Goal: Task Accomplishment & Management: Manage account settings

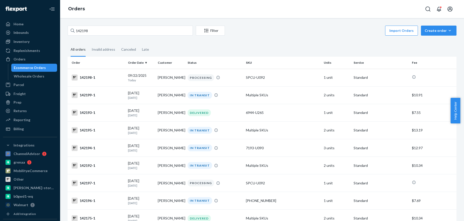
click at [105, 30] on input "142198" at bounding box center [130, 31] width 125 height 10
drag, startPoint x: 102, startPoint y: 30, endPoint x: 56, endPoint y: 30, distance: 45.3
click at [56, 30] on div "Home Inbounds Shipping Plans Problems Inventory Products Replenishments Orders …" at bounding box center [232, 110] width 464 height 221
click at [109, 51] on div "Invalid address" at bounding box center [104, 50] width 24 height 14
click at [89, 43] on input "Invalid address" at bounding box center [89, 43] width 0 height 0
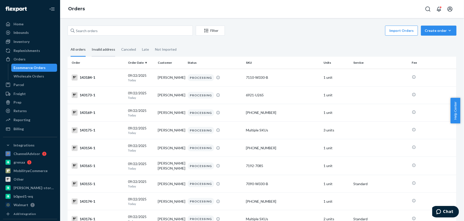
click at [103, 50] on div "Invalid address" at bounding box center [104, 50] width 24 height 14
click at [89, 43] on input "Invalid address" at bounding box center [89, 43] width 0 height 0
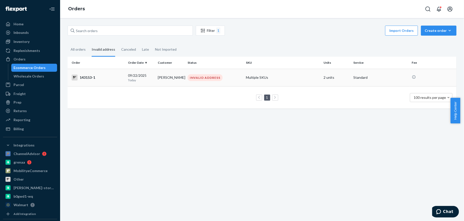
click at [87, 75] on div "143153-1" at bounding box center [98, 77] width 52 height 6
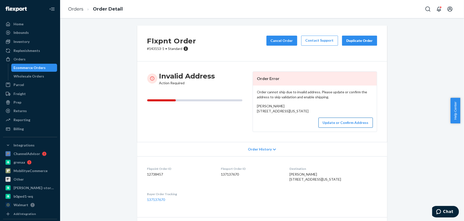
click at [351, 128] on button "Update or Confirm Address" at bounding box center [346, 122] width 54 height 10
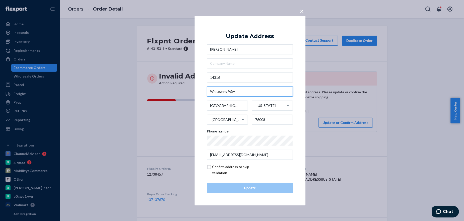
drag, startPoint x: 210, startPoint y: 91, endPoint x: 238, endPoint y: 91, distance: 28.1
click at [238, 91] on input "Whitewing Way" at bounding box center [250, 91] width 86 height 10
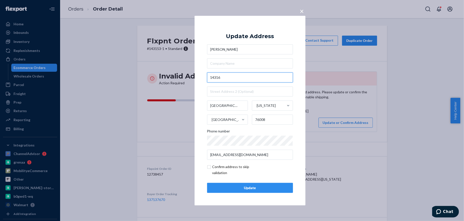
click at [233, 77] on input "14316" at bounding box center [250, 77] width 86 height 10
paste input "Whitewing Way"
type input "14316 Whitewing Way"
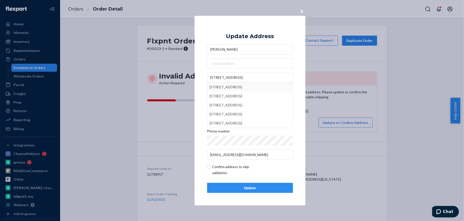
click at [298, 98] on div "× Update Address Alan Torres 14316 Whitewing Way 14316 Whitewing Way, Aledo, TX…" at bounding box center [250, 110] width 111 height 189
click at [209, 166] on input "checkbox" at bounding box center [236, 170] width 58 height 12
checkbox input "true"
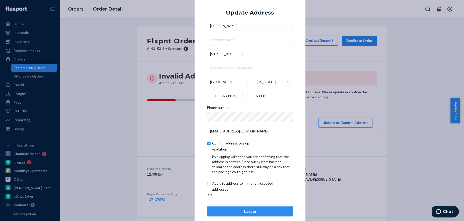
click at [254, 209] on div "Update" at bounding box center [249, 211] width 77 height 5
